Goal: Task Accomplishment & Management: Complete application form

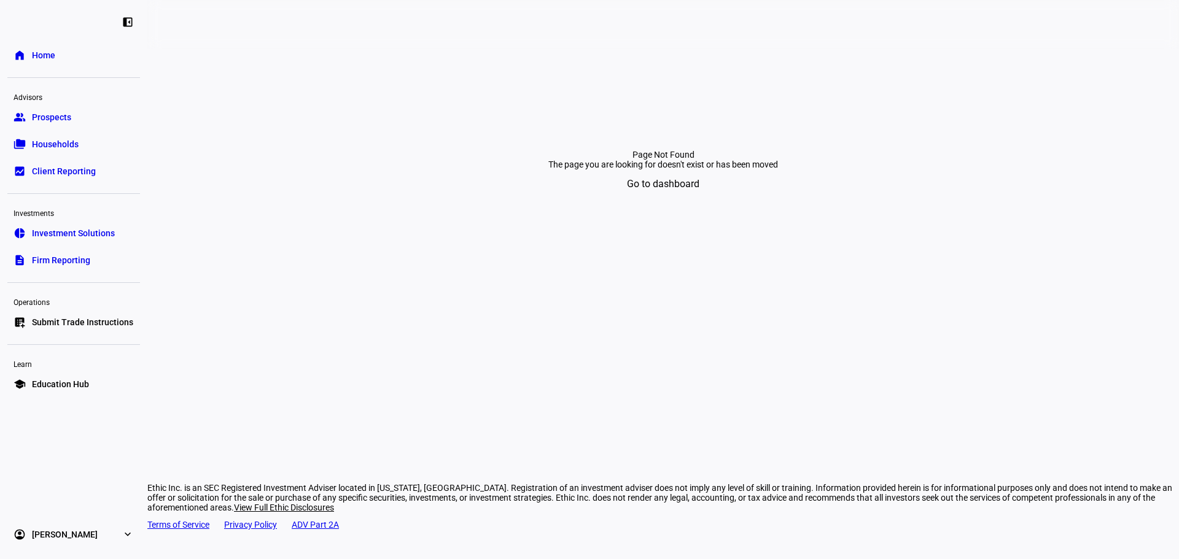
click at [67, 324] on span "Submit Trade Instructions" at bounding box center [82, 322] width 101 height 12
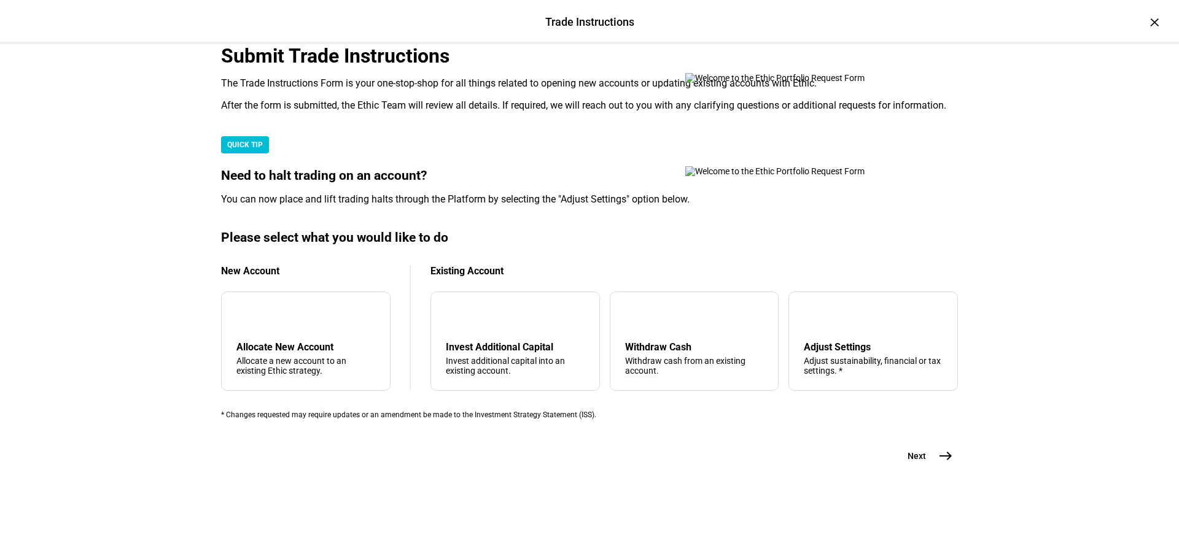
scroll to position [297, 0]
click at [629, 312] on div "arrow_upward" at bounding box center [635, 317] width 20 height 20
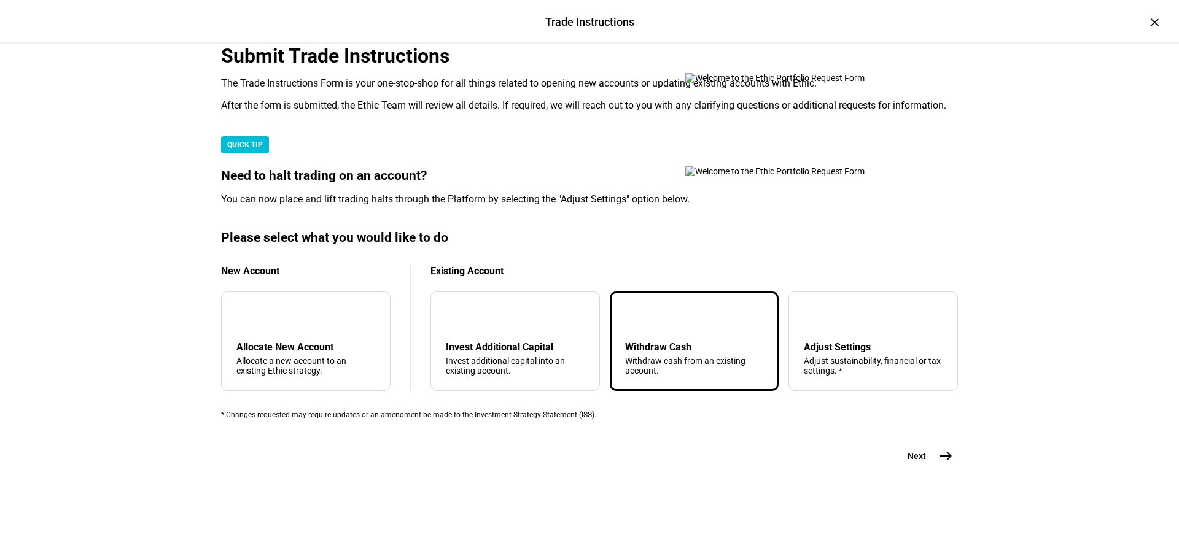
click at [938, 463] on mat-icon "east" at bounding box center [945, 456] width 15 height 15
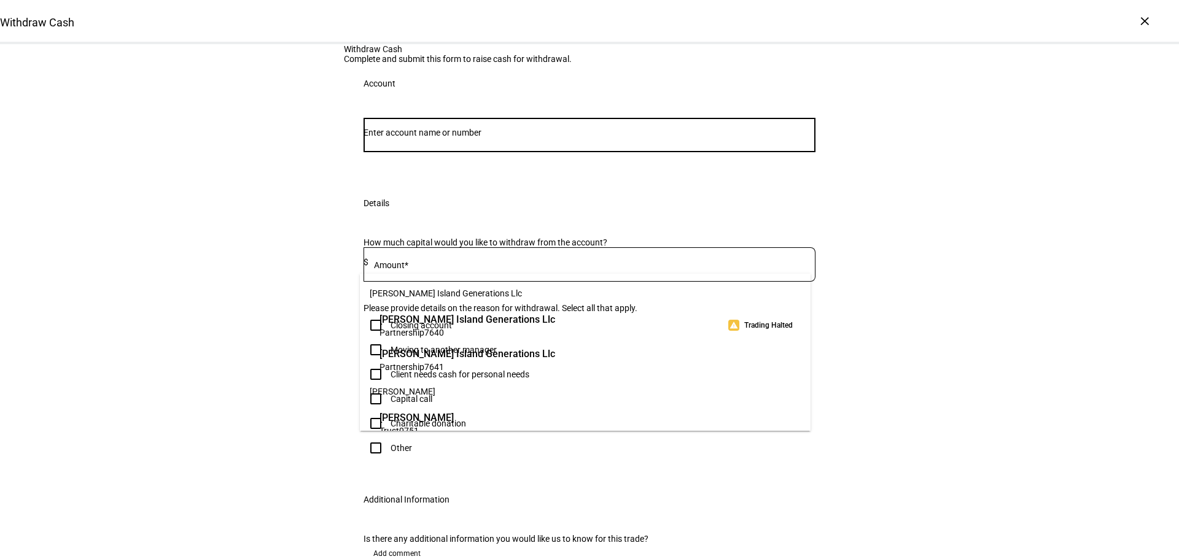
click at [511, 138] on input "Number" at bounding box center [589, 133] width 452 height 10
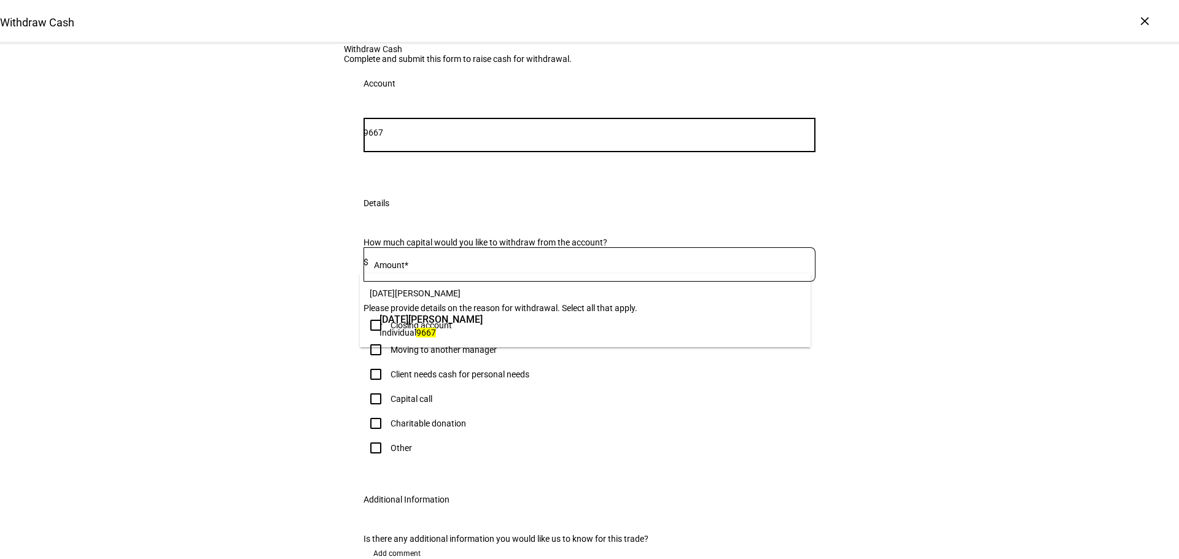
type input "9667"
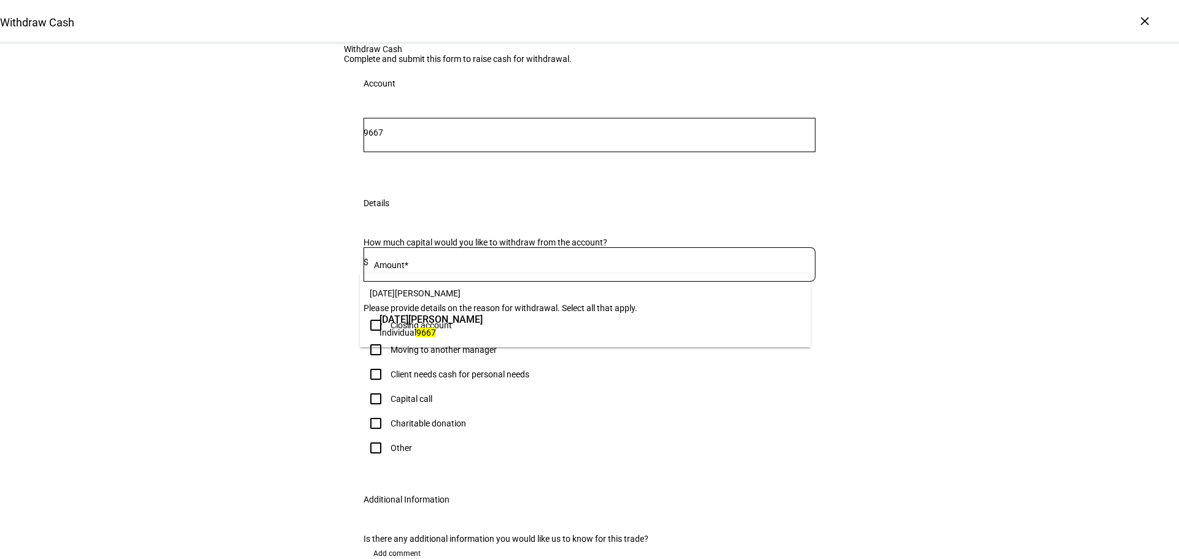
click at [482, 322] on span "[DATE][PERSON_NAME]" at bounding box center [430, 319] width 103 height 14
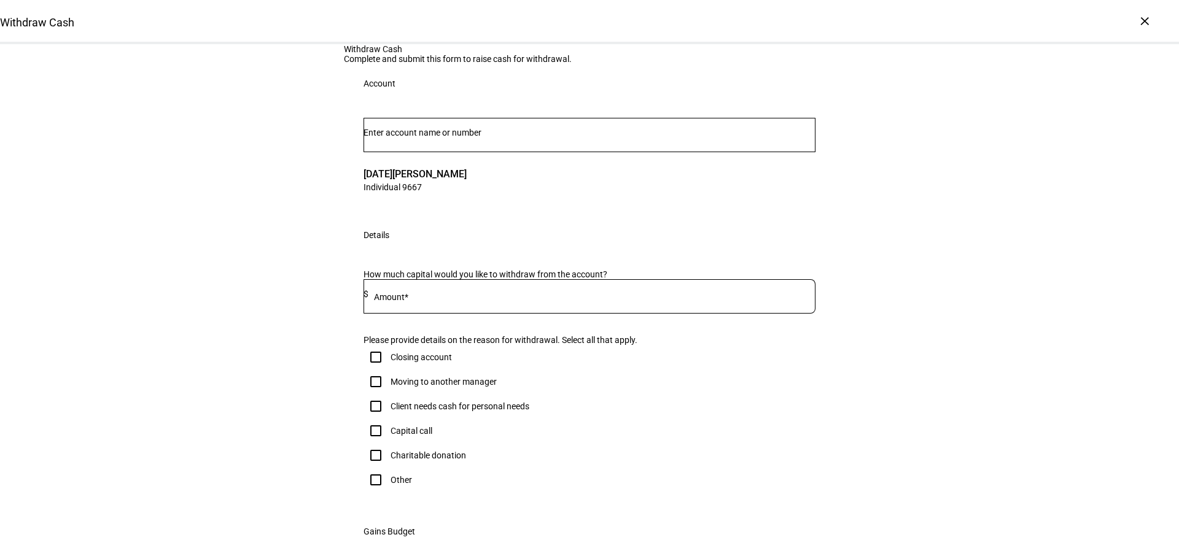
click at [453, 314] on div at bounding box center [591, 296] width 447 height 34
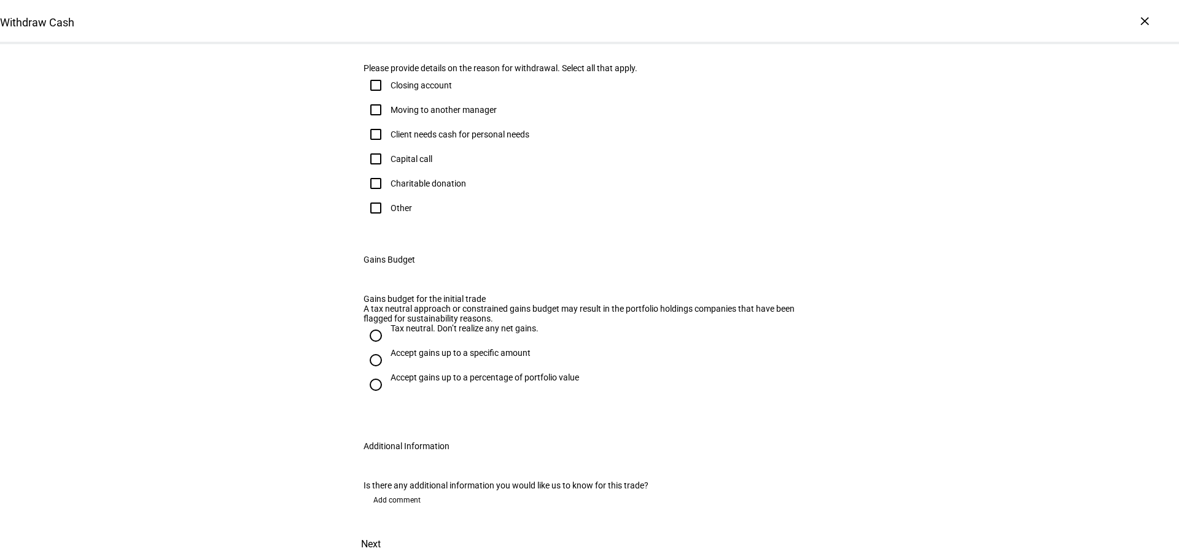
type input "1,300,000"
click at [408, 220] on div "Other" at bounding box center [589, 208] width 452 height 25
drag, startPoint x: 401, startPoint y: 333, endPoint x: 416, endPoint y: 329, distance: 14.8
click at [401, 213] on div "Other" at bounding box center [400, 208] width 21 height 10
click at [388, 220] on input "Other" at bounding box center [375, 208] width 25 height 25
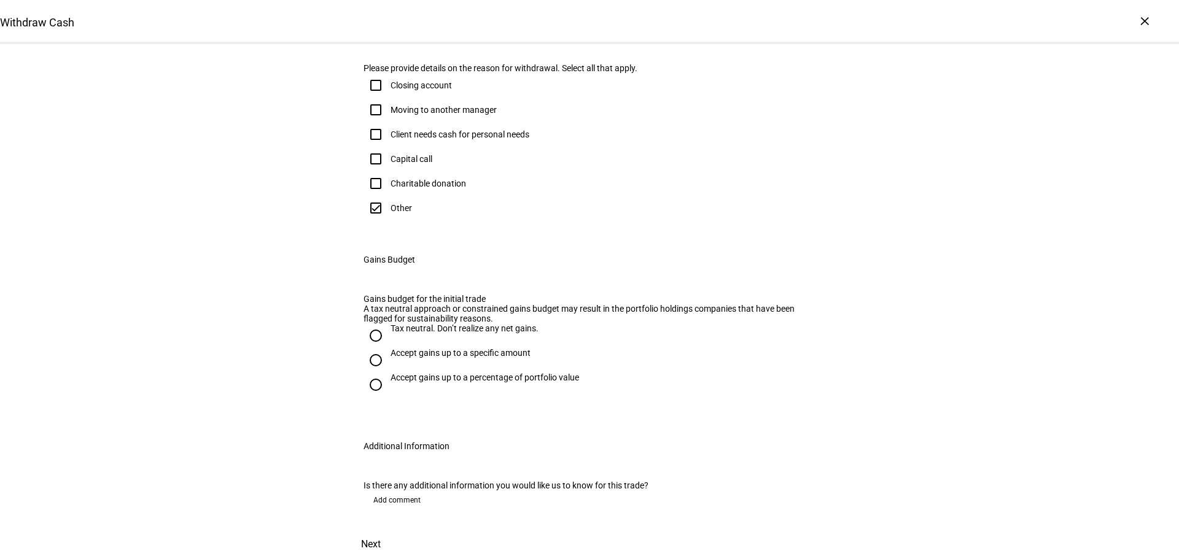
checkbox input "true"
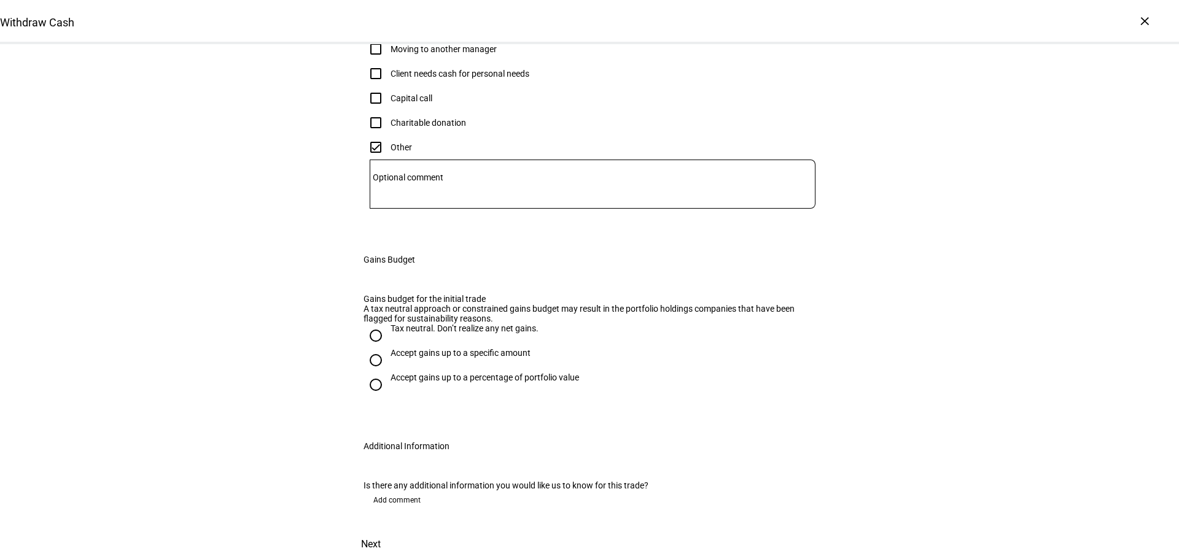
scroll to position [612, 0]
click at [444, 348] on div "Accept gains up to a specific amount" at bounding box center [460, 353] width 140 height 10
click at [388, 348] on input "Accept gains up to a specific amount" at bounding box center [375, 360] width 25 height 25
radio input "true"
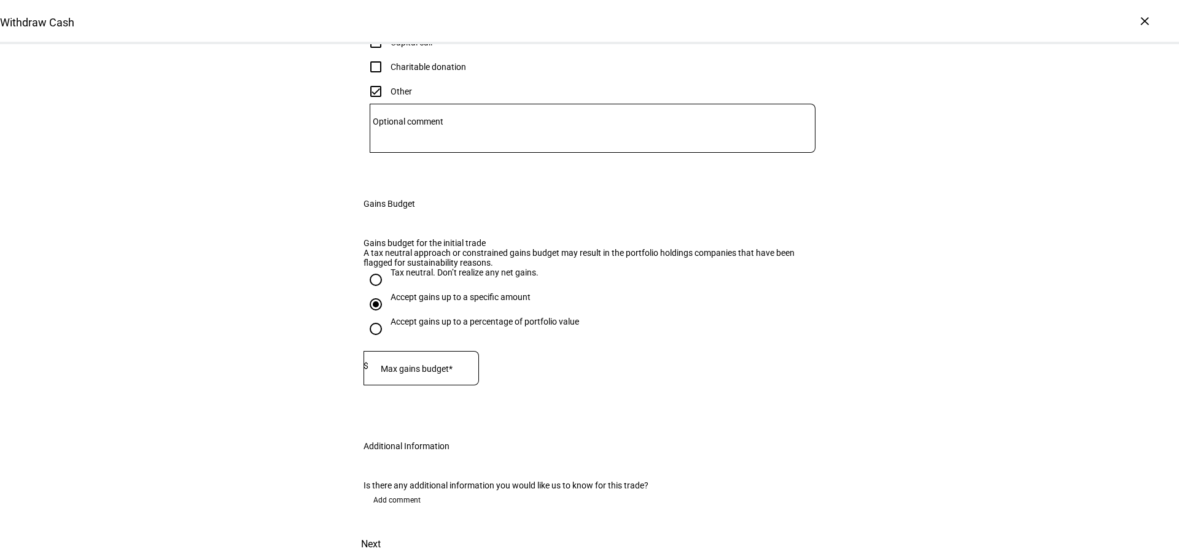
drag, startPoint x: 449, startPoint y: 346, endPoint x: 448, endPoint y: 335, distance: 11.1
click at [448, 351] on div at bounding box center [423, 368] width 110 height 34
drag, startPoint x: 448, startPoint y: 333, endPoint x: 437, endPoint y: 331, distance: 11.1
click at [446, 361] on input at bounding box center [423, 366] width 110 height 10
type input "658,000"
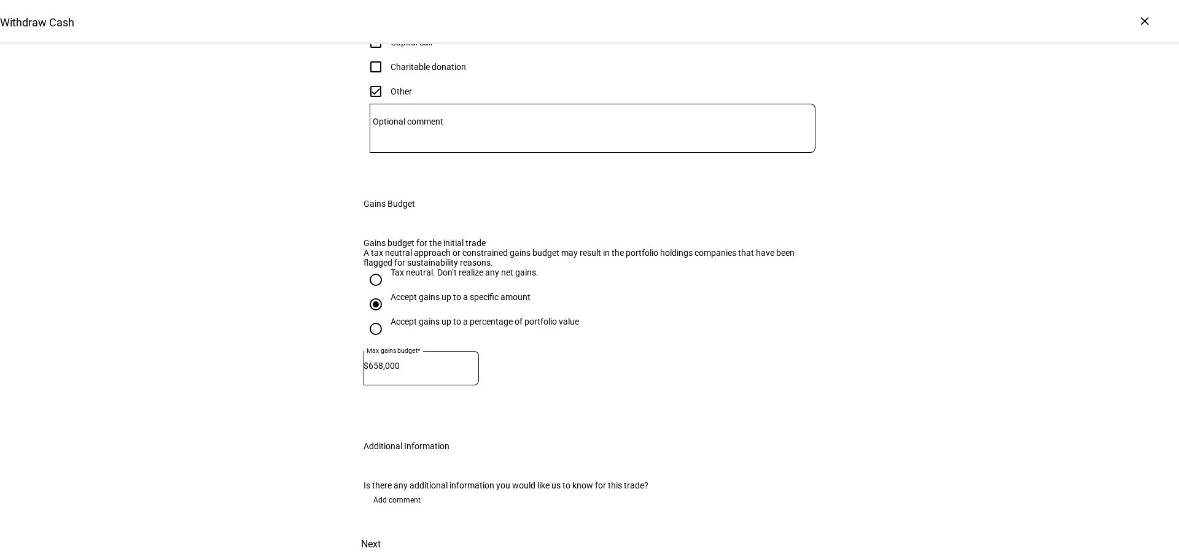
click at [592, 351] on eth-form-field-wrapper "Max gains budget* $ 658,000" at bounding box center [589, 374] width 452 height 46
click at [381, 530] on span "Next" at bounding box center [371, 544] width 20 height 29
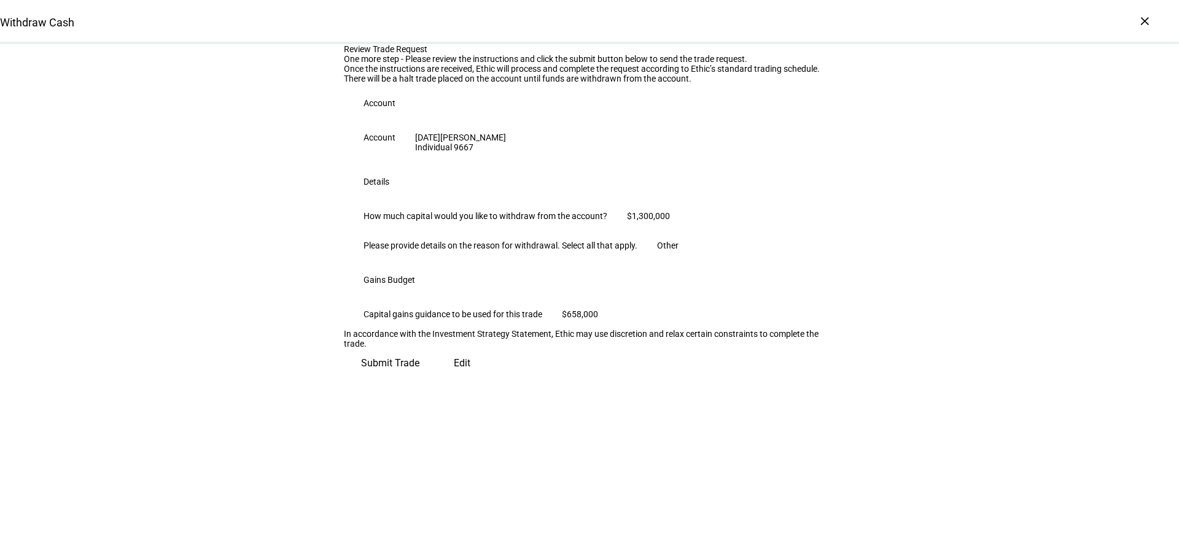
scroll to position [125, 0]
click at [419, 378] on span "Submit Trade" at bounding box center [390, 363] width 58 height 29
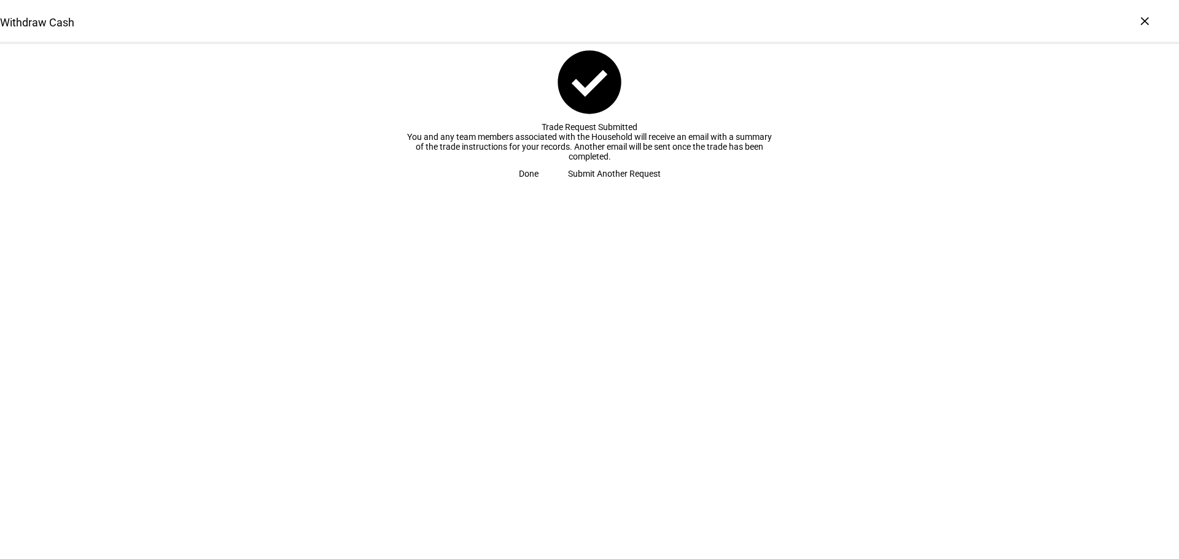
click at [598, 186] on span "Submit Another Request" at bounding box center [614, 173] width 93 height 25
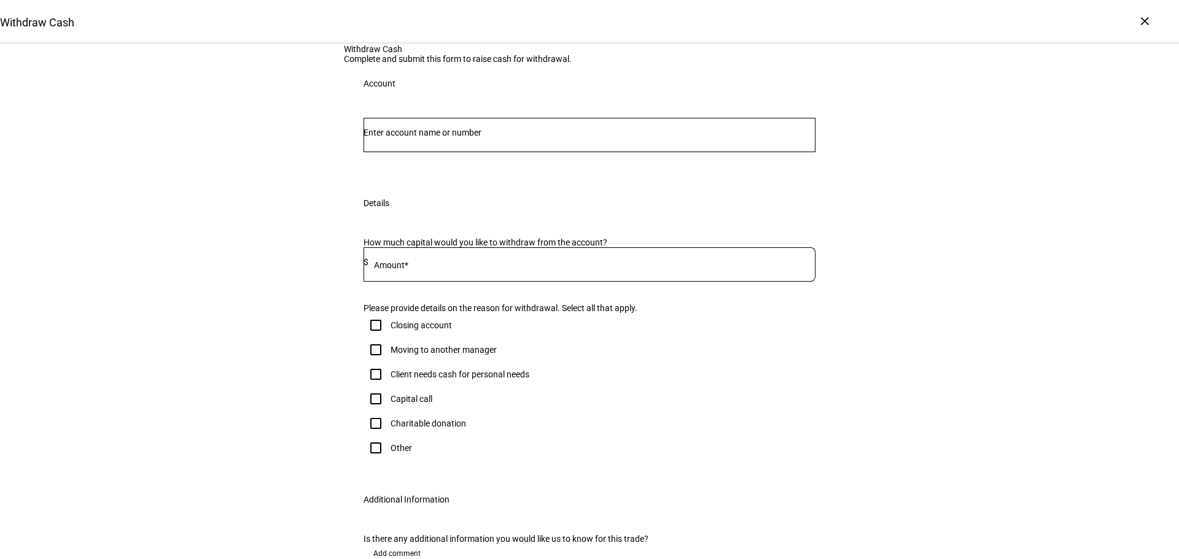
click at [522, 152] on div at bounding box center [589, 135] width 452 height 34
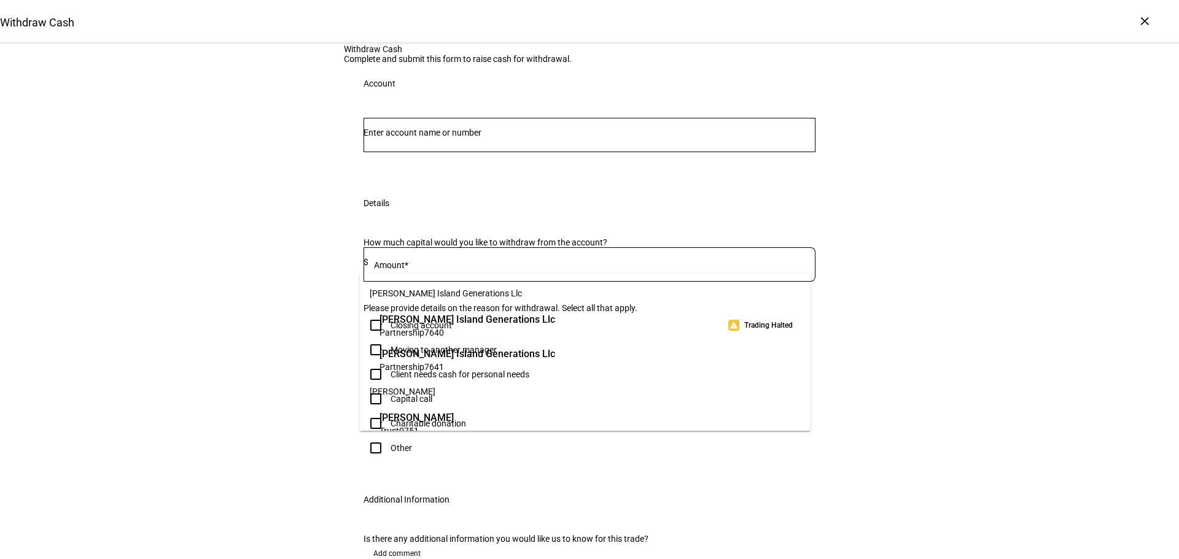
click at [522, 152] on div at bounding box center [589, 135] width 452 height 34
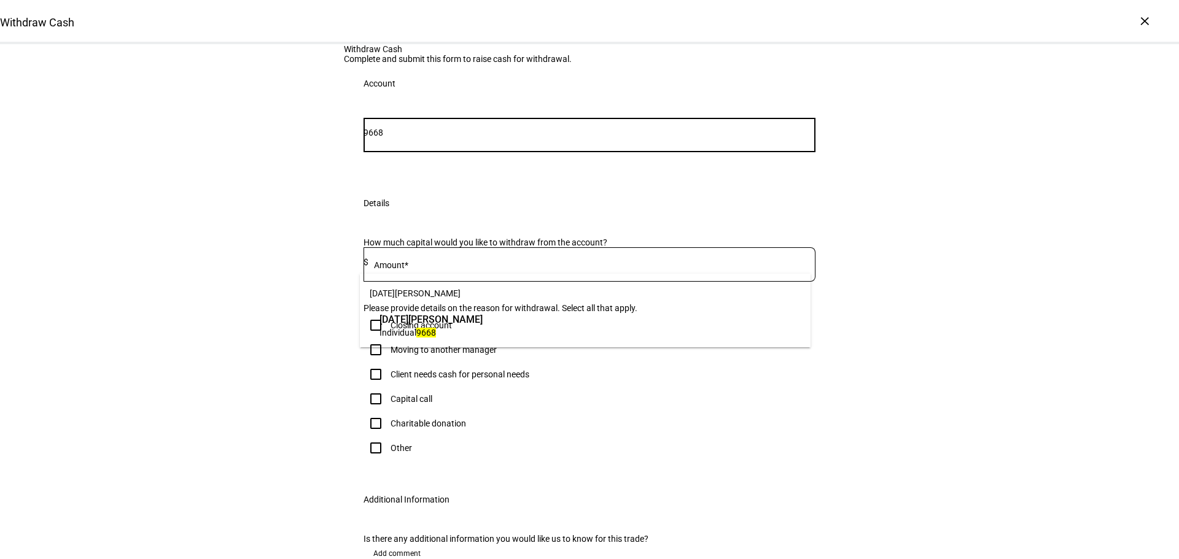
type input "9668"
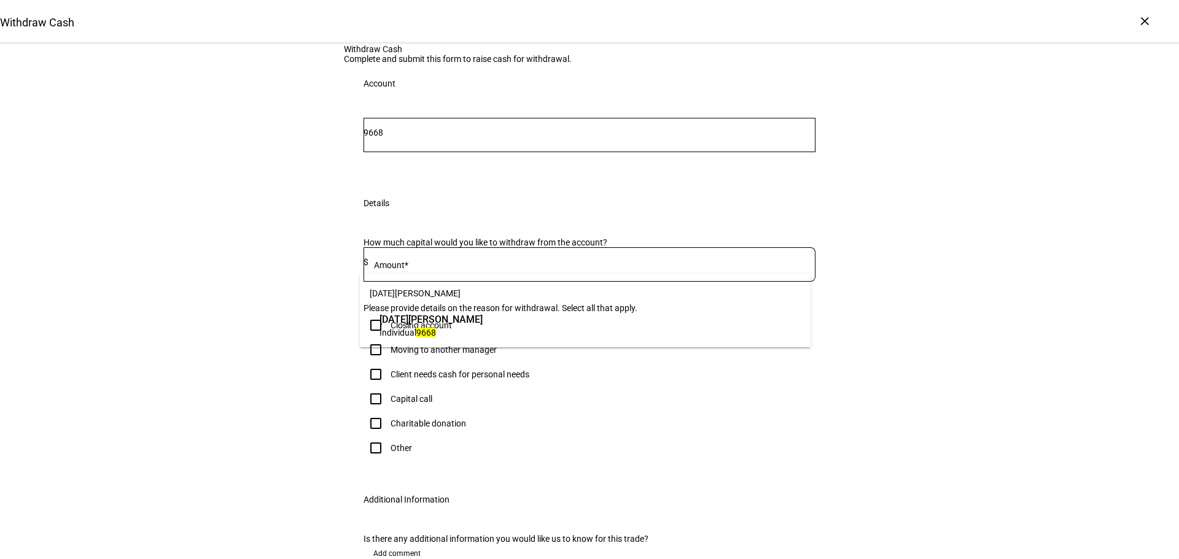
click at [482, 317] on span "[DATE][PERSON_NAME]" at bounding box center [430, 319] width 103 height 14
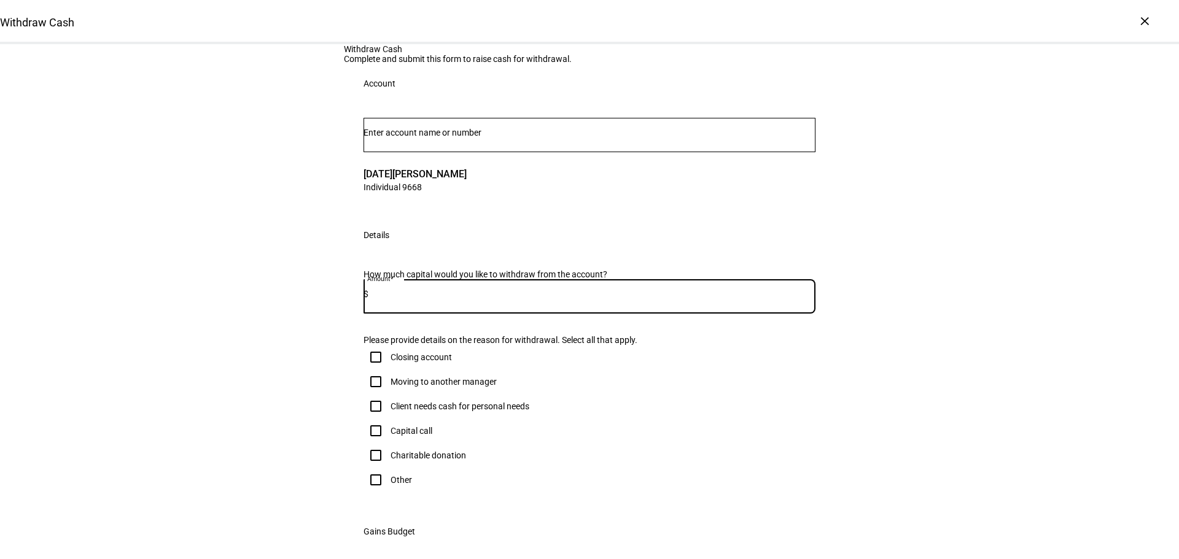
click at [681, 299] on input at bounding box center [591, 294] width 447 height 10
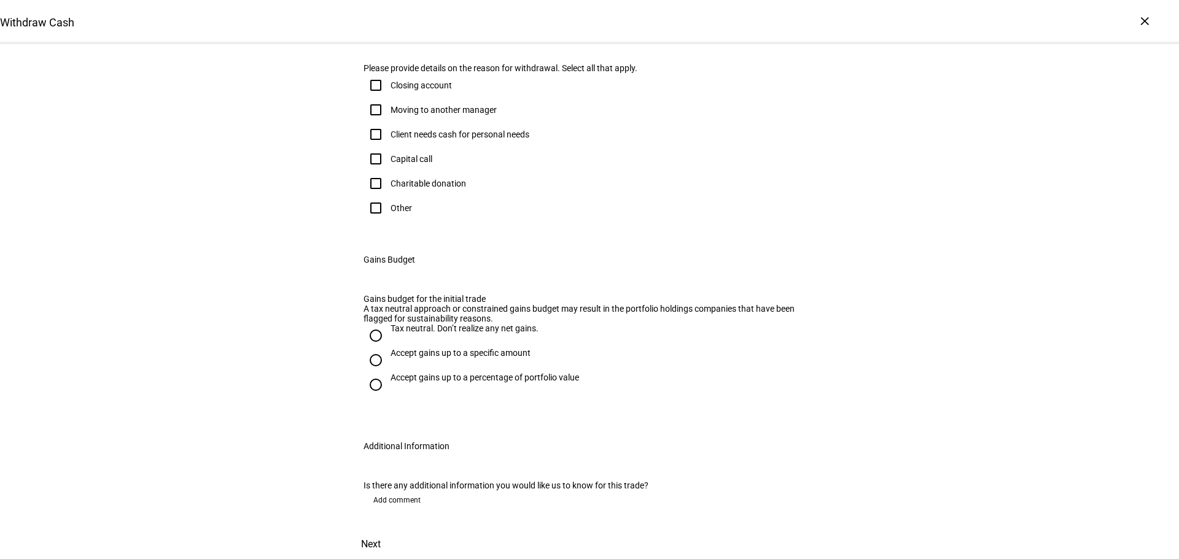
type input "1,000,000"
click at [416, 220] on div "Other" at bounding box center [589, 208] width 452 height 25
click at [279, 247] on div "Withdraw Cash Complete and submit this form to raise cash for withdrawal. Accou…" at bounding box center [589, 165] width 1179 height 787
click at [395, 213] on div "Other" at bounding box center [400, 208] width 21 height 10
click at [388, 220] on input "Other" at bounding box center [375, 208] width 25 height 25
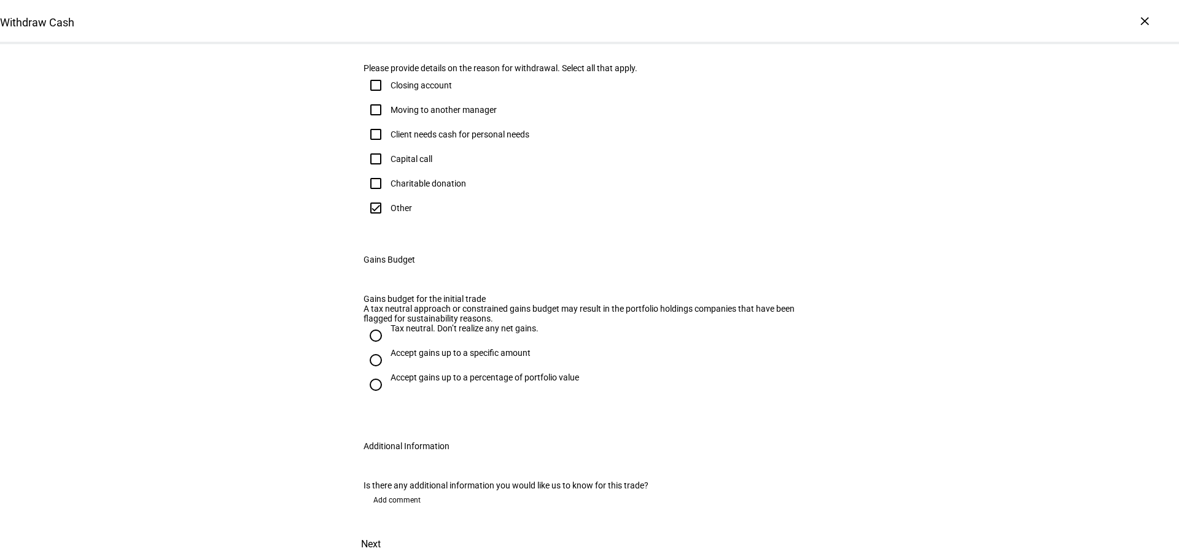
checkbox input "true"
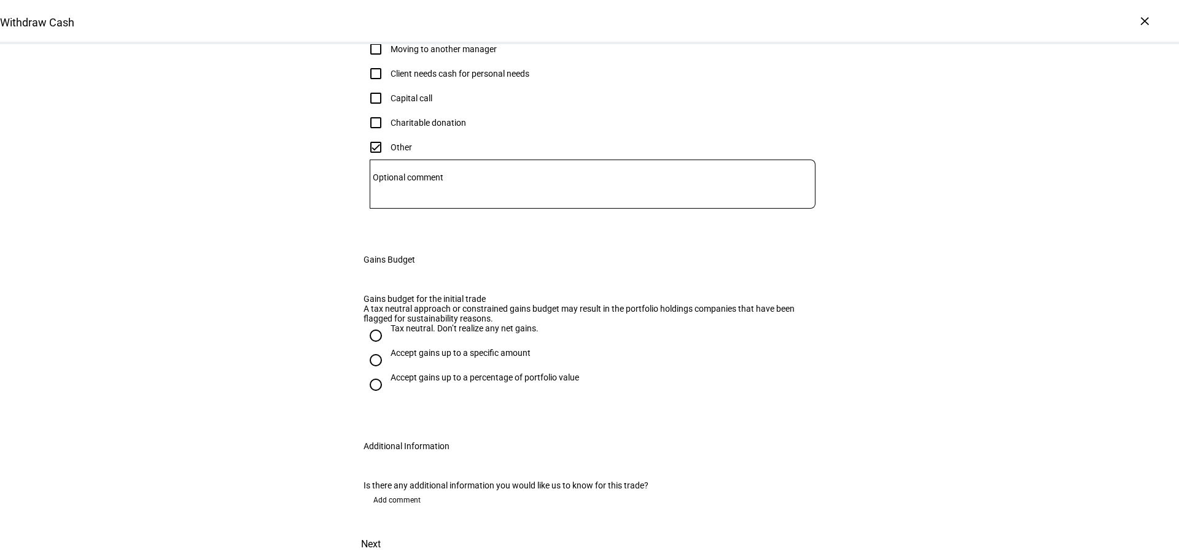
click at [428, 370] on div "Accept gains up to a specific amount" at bounding box center [460, 359] width 140 height 22
click at [388, 373] on input "Accept gains up to a specific amount" at bounding box center [375, 360] width 25 height 25
radio input "true"
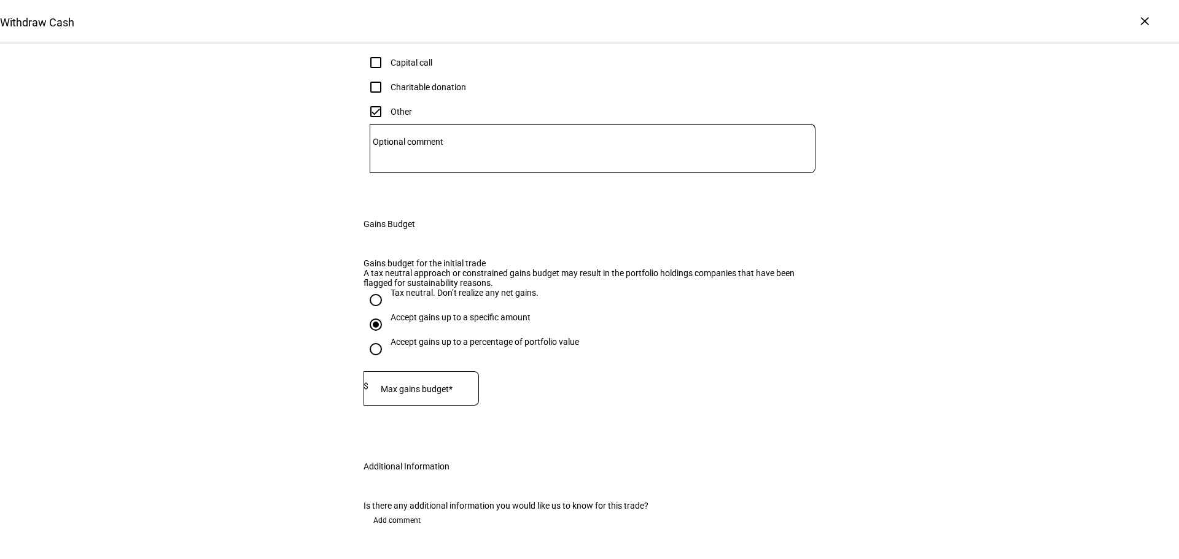
click at [539, 163] on textarea "Optional comment" at bounding box center [593, 148] width 446 height 29
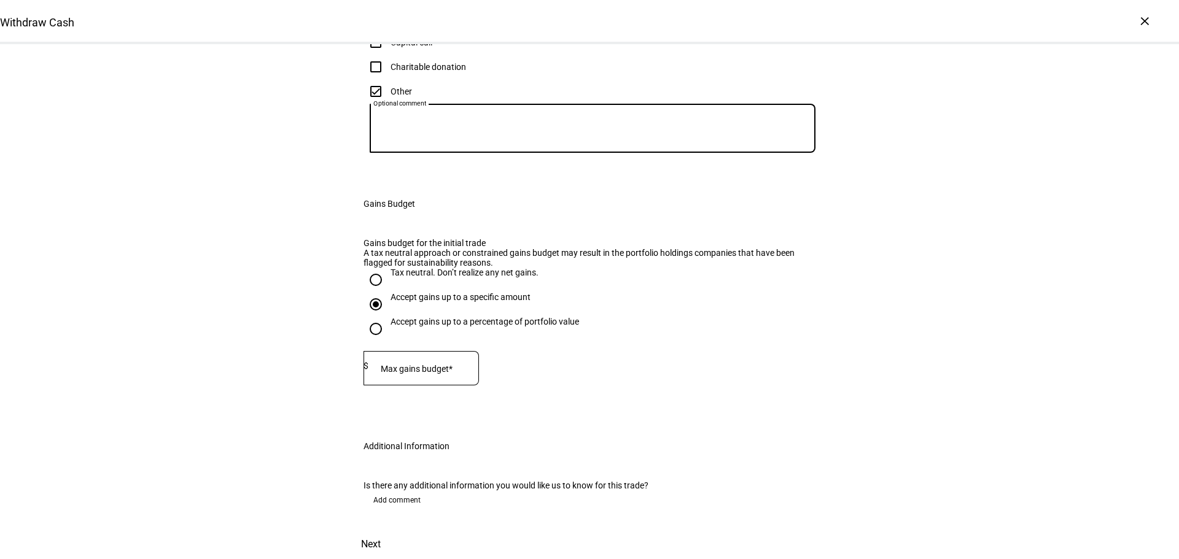
scroll to position [552, 0]
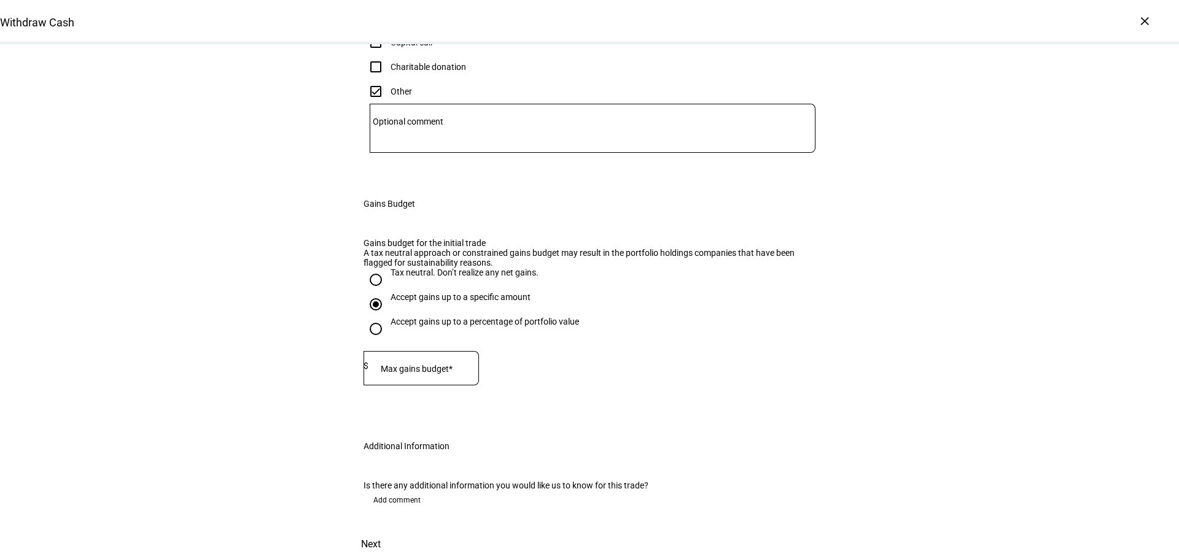
click at [894, 282] on div "Withdraw Cash Complete and submit this form to raise cash for withdrawal. Accou…" at bounding box center [589, 108] width 1179 height 904
click at [413, 374] on mat-label "Max gains budget*" at bounding box center [417, 369] width 72 height 10
type input "360,000"
click at [398, 530] on span at bounding box center [371, 544] width 54 height 29
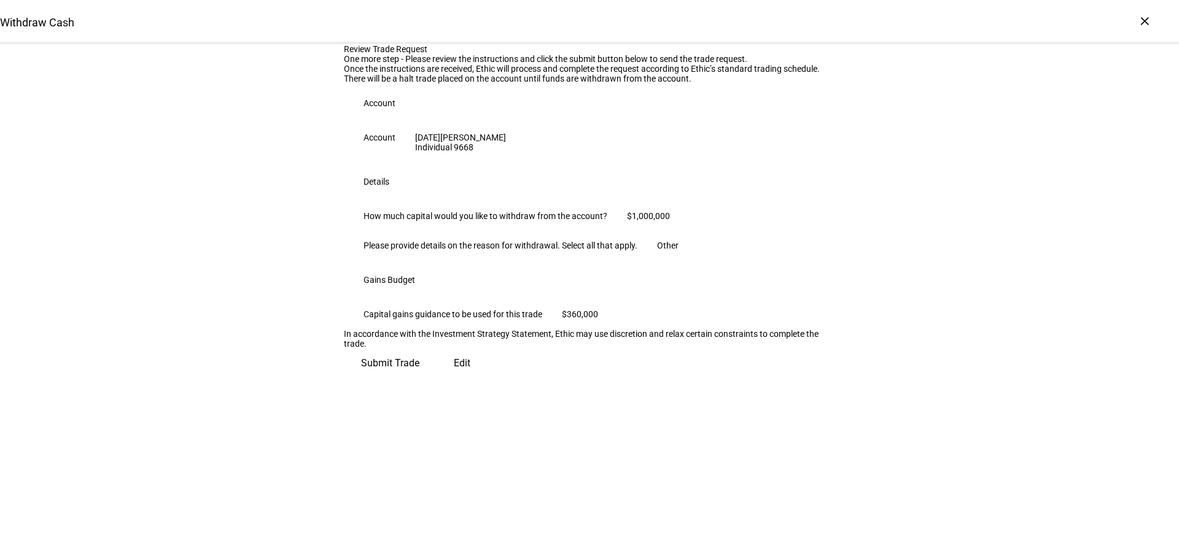
scroll to position [125, 0]
click at [419, 378] on span "Submit Trade" at bounding box center [390, 363] width 58 height 29
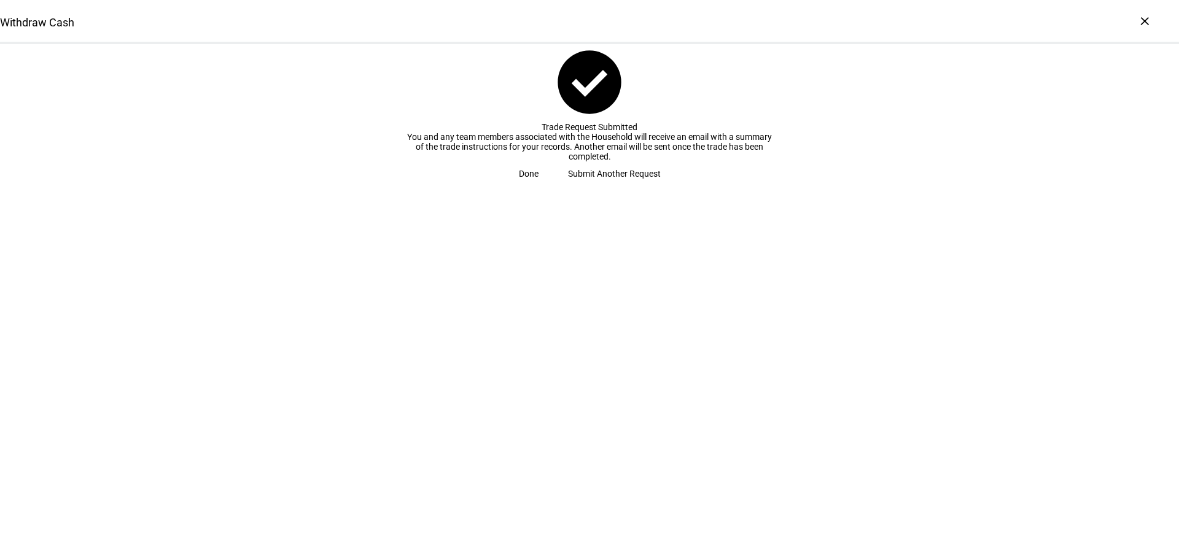
click at [553, 186] on span at bounding box center [528, 173] width 49 height 25
